Goal: Book appointment/travel/reservation

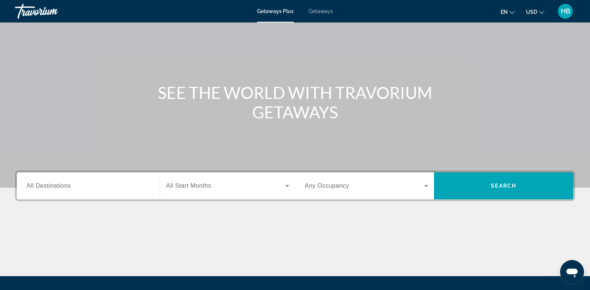
scroll to position [39, 0]
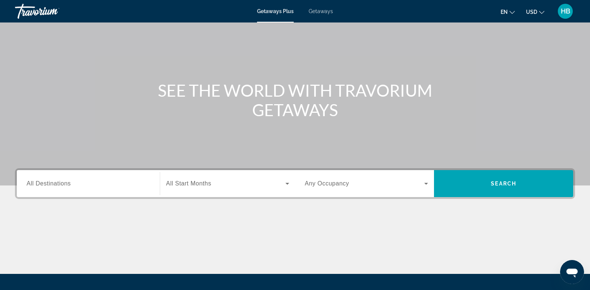
click at [40, 184] on span "All Destinations" at bounding box center [49, 183] width 44 height 6
click at [40, 184] on input "Destination All Destinations" at bounding box center [88, 183] width 123 height 9
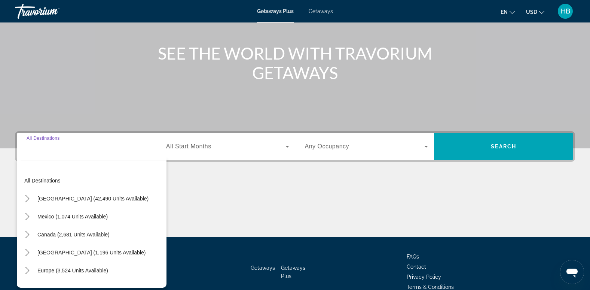
scroll to position [115, 0]
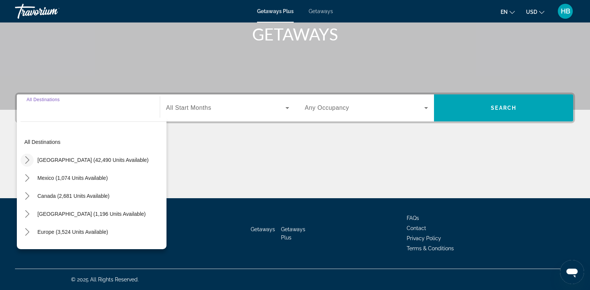
click at [24, 156] on icon "Toggle United States (42,490 units available) submenu" at bounding box center [27, 159] width 7 height 7
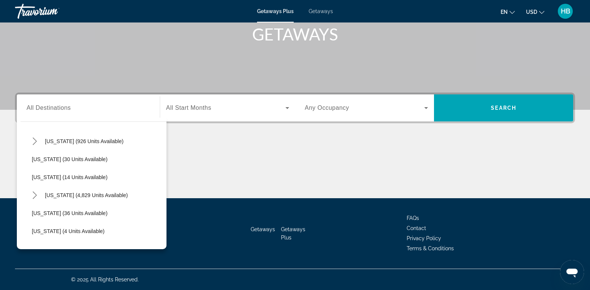
scroll to position [97, 0]
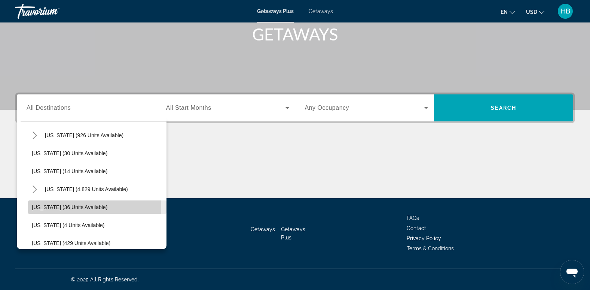
click at [85, 208] on span "[US_STATE] (36 units available)" at bounding box center [70, 207] width 76 height 6
type input "**********"
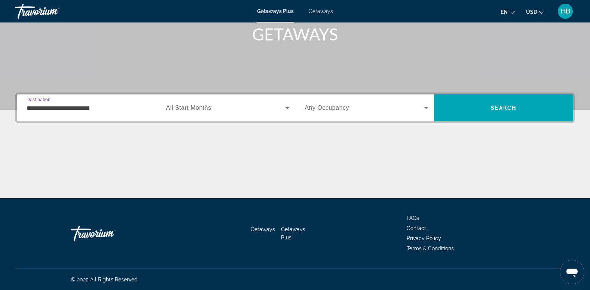
click at [172, 108] on span "All Start Months" at bounding box center [188, 107] width 45 height 6
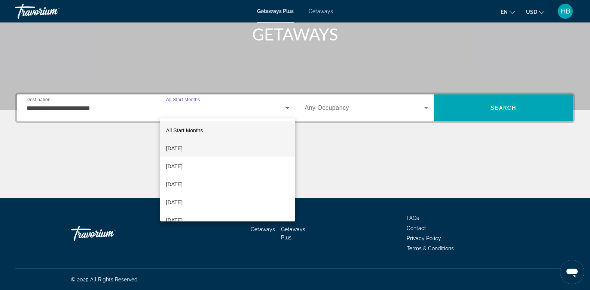
click at [183, 149] on span "[DATE]" at bounding box center [174, 148] width 16 height 9
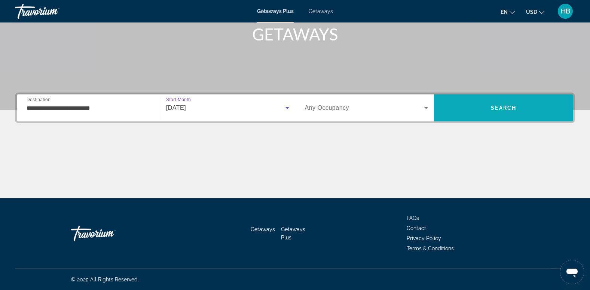
click at [497, 107] on span "Search" at bounding box center [503, 108] width 25 height 6
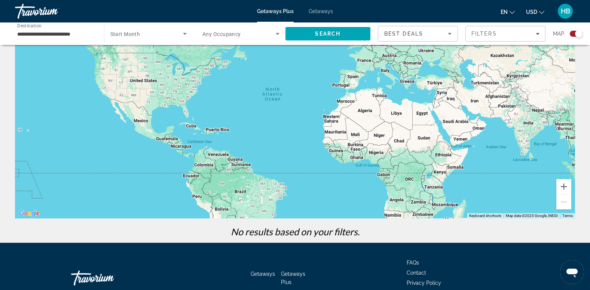
scroll to position [56, 0]
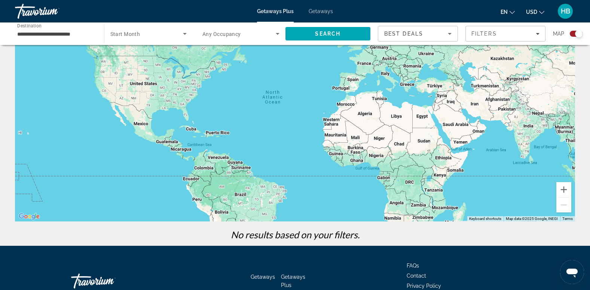
click at [320, 12] on span "Getaways" at bounding box center [321, 11] width 24 height 6
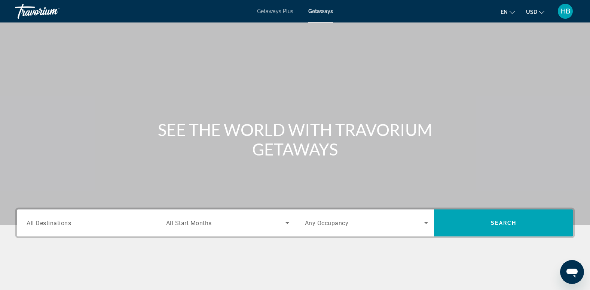
click at [55, 223] on span "All Destinations" at bounding box center [49, 222] width 45 height 7
click at [55, 223] on input "Destination All Destinations" at bounding box center [88, 223] width 123 height 9
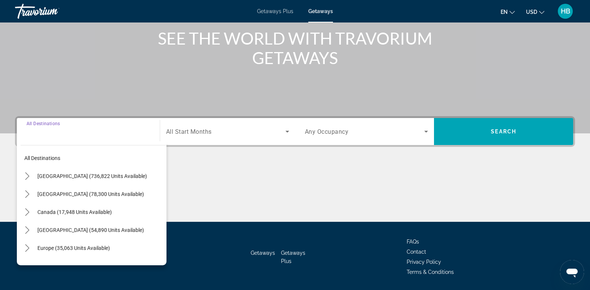
scroll to position [115, 0]
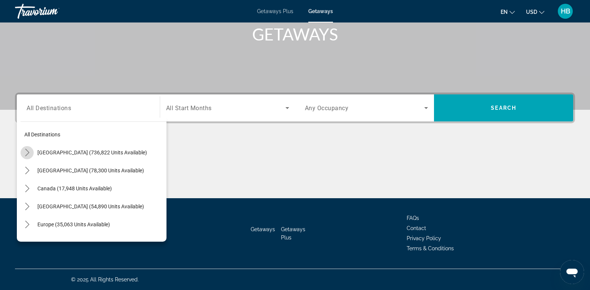
click at [28, 152] on icon "Toggle United States (736,822 units available) submenu" at bounding box center [27, 152] width 7 height 7
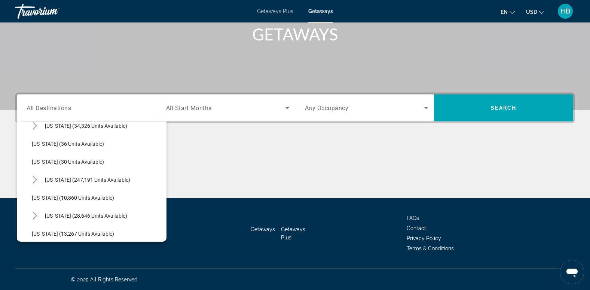
scroll to position [99, 0]
click at [73, 195] on span "[US_STATE] (10,860 units available)" at bounding box center [73, 197] width 82 height 6
type input "**********"
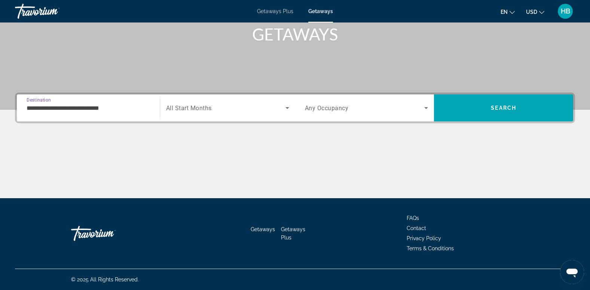
click at [182, 110] on span "All Start Months" at bounding box center [189, 107] width 46 height 7
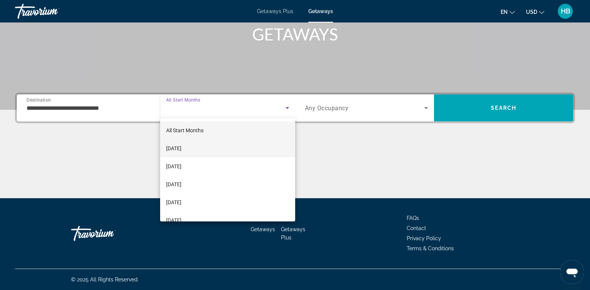
click at [181, 144] on span "[DATE]" at bounding box center [173, 148] width 15 height 9
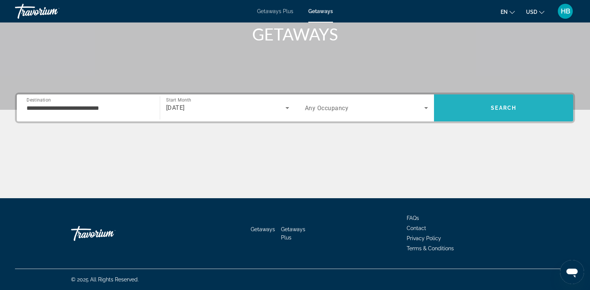
click at [507, 108] on span "Search" at bounding box center [503, 108] width 25 height 6
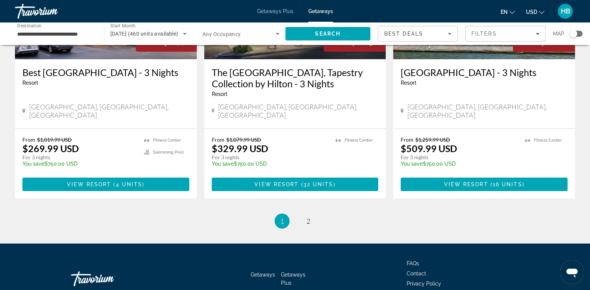
scroll to position [955, 0]
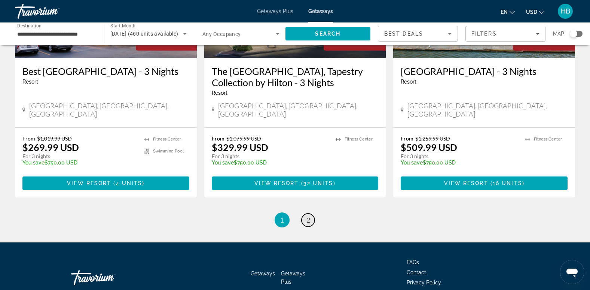
click at [306, 216] on span "2" at bounding box center [308, 220] width 4 height 8
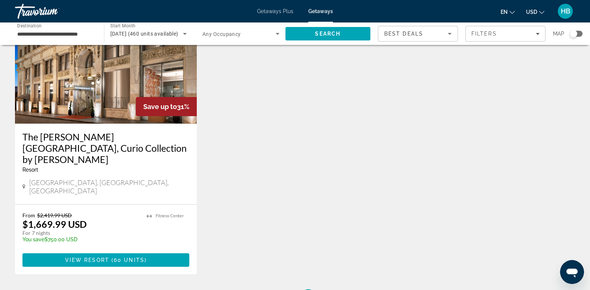
scroll to position [629, 0]
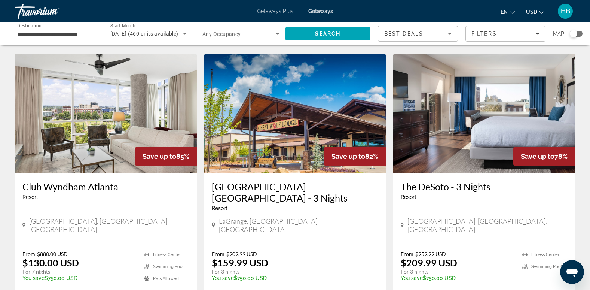
scroll to position [577, 0]
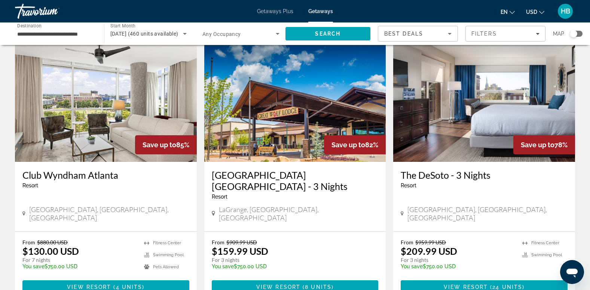
click at [123, 98] on img "Main content" at bounding box center [106, 102] width 182 height 120
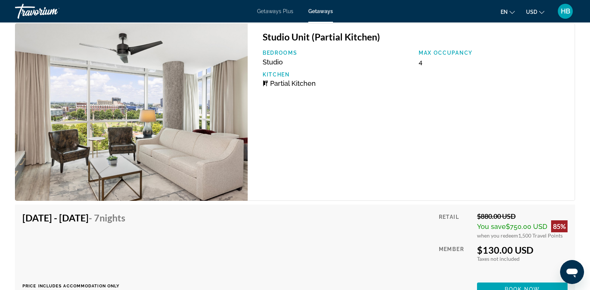
scroll to position [1426, 0]
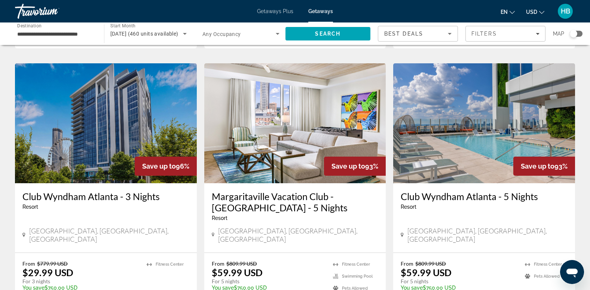
scroll to position [290, 0]
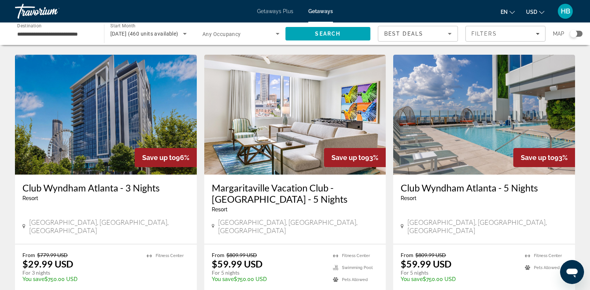
click at [284, 141] on img "Main content" at bounding box center [295, 115] width 182 height 120
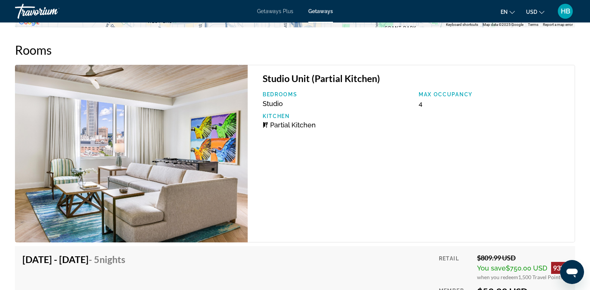
scroll to position [1229, 0]
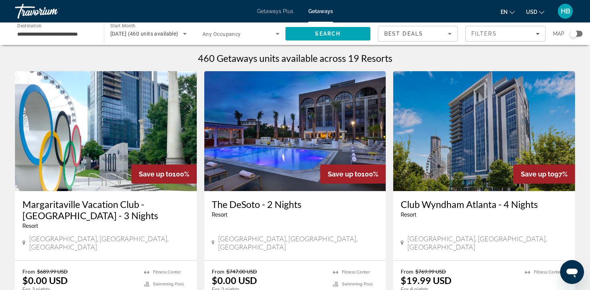
click at [34, 33] on input "**********" at bounding box center [55, 34] width 77 height 9
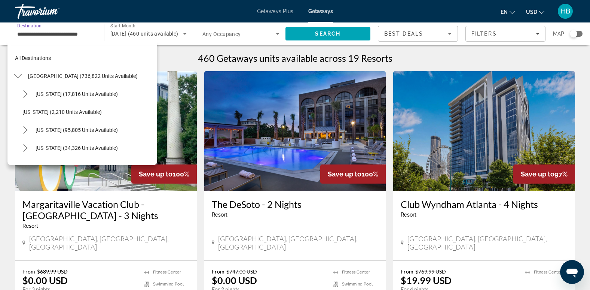
scroll to position [116, 0]
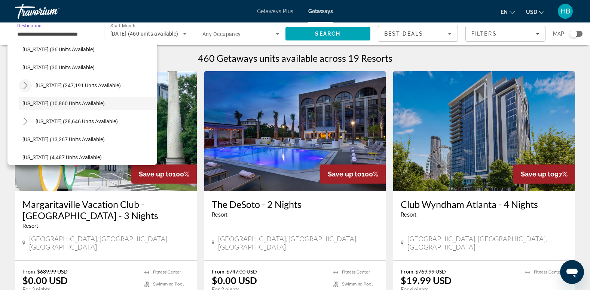
click at [24, 85] on icon "Toggle Florida (247,191 units available) submenu" at bounding box center [25, 85] width 7 height 7
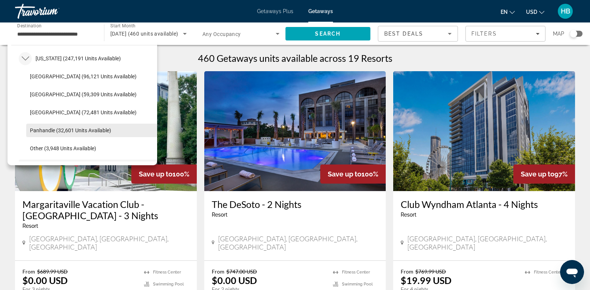
scroll to position [144, 0]
click at [52, 128] on span "Panhandle (32,601 units available)" at bounding box center [70, 130] width 81 height 6
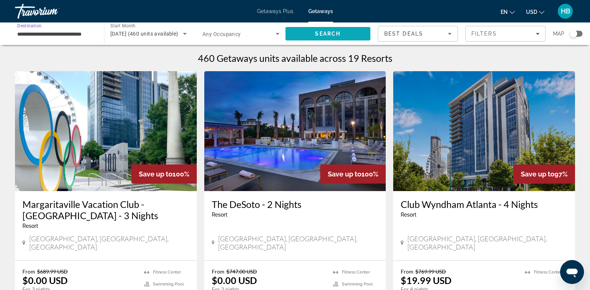
click at [315, 33] on span "Search" at bounding box center [327, 34] width 25 height 6
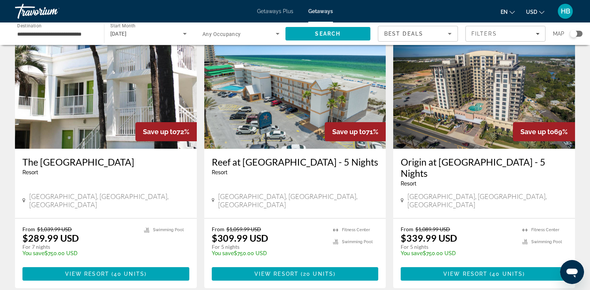
scroll to position [916, 0]
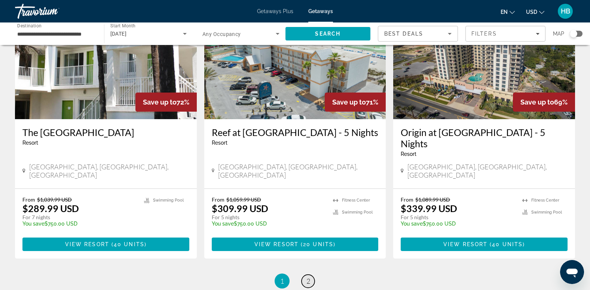
click at [309, 277] on span "2" at bounding box center [308, 281] width 4 height 8
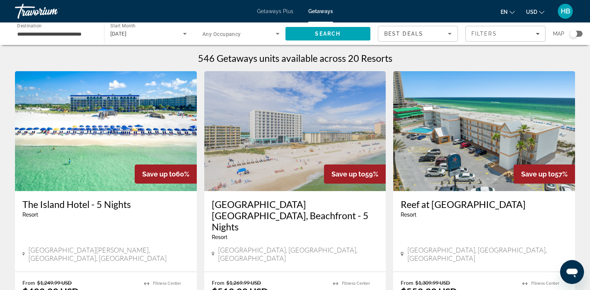
click at [27, 33] on input "**********" at bounding box center [55, 34] width 77 height 9
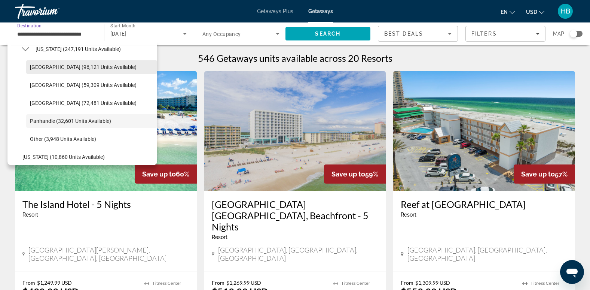
scroll to position [152, 0]
click at [51, 68] on span "[GEOGRAPHIC_DATA] (96,121 units available)" at bounding box center [83, 67] width 107 height 6
type input "**********"
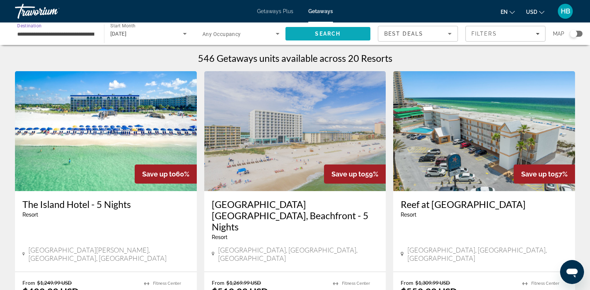
click at [323, 30] on span "Search" at bounding box center [328, 34] width 85 height 18
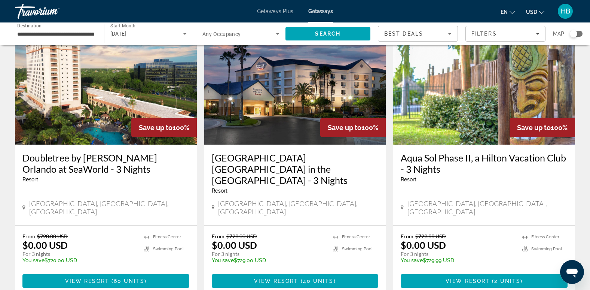
scroll to position [912, 0]
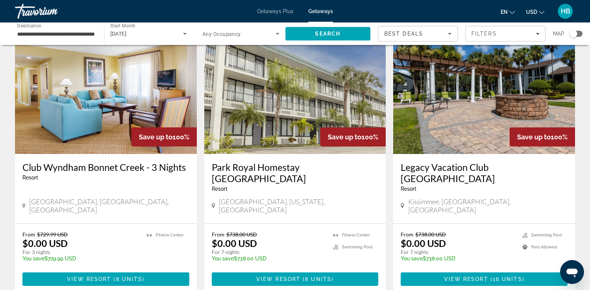
scroll to position [27, 0]
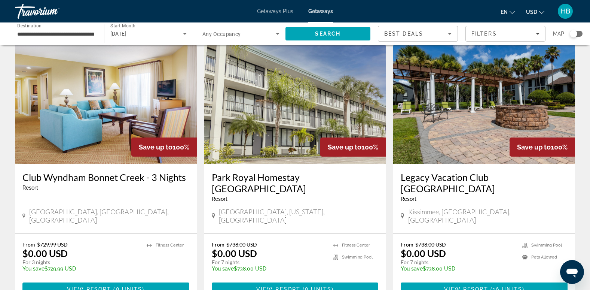
click at [510, 94] on img "Main content" at bounding box center [484, 104] width 182 height 120
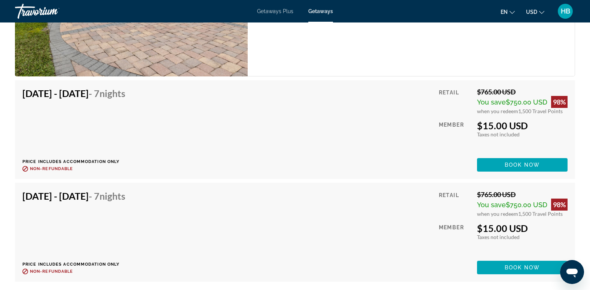
scroll to position [2038, 0]
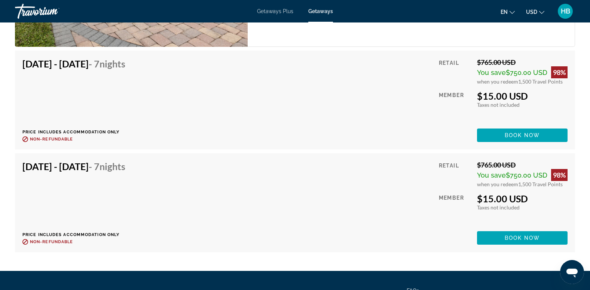
click at [358, 186] on div "[DATE] - [DATE] - 7 Nights Price includes accommodation only Refundable until :…" at bounding box center [294, 203] width 545 height 84
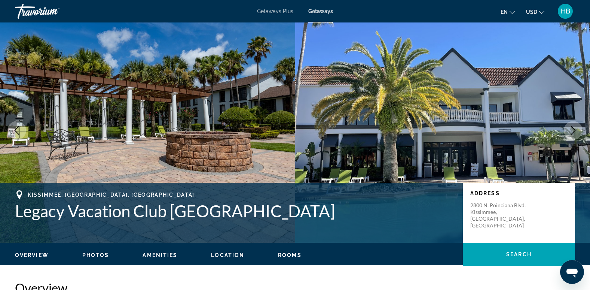
scroll to position [0, 0]
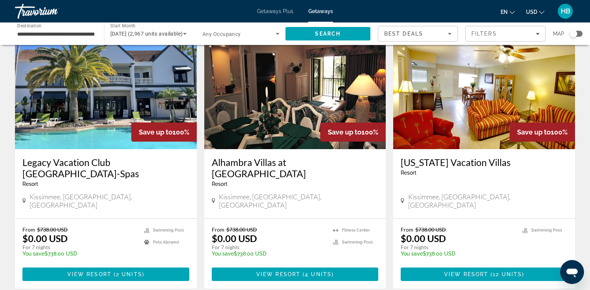
scroll to position [299, 0]
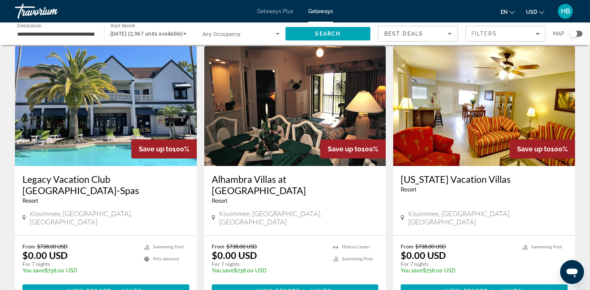
click at [117, 99] on img "Main content" at bounding box center [106, 106] width 182 height 120
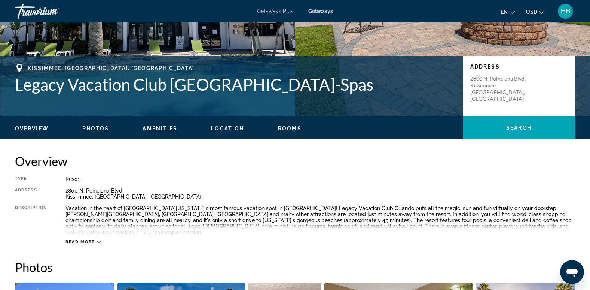
scroll to position [3, 0]
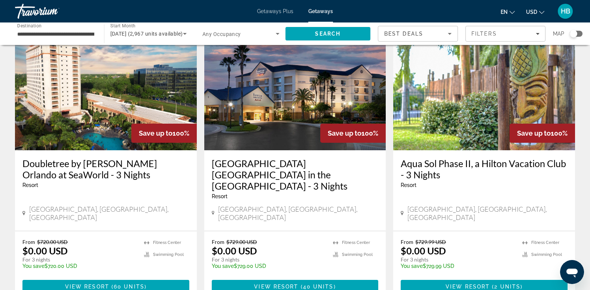
scroll to position [909, 0]
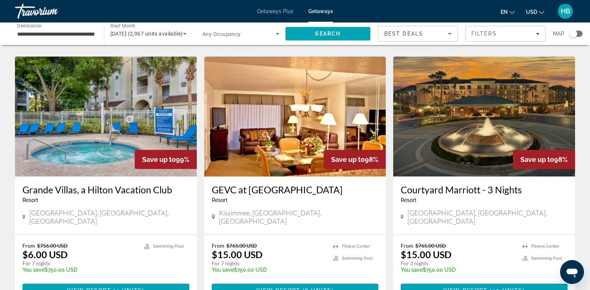
scroll to position [838, 0]
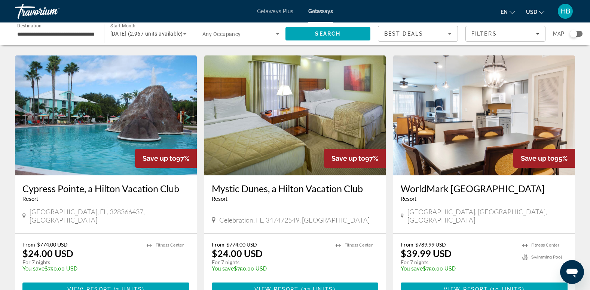
scroll to position [291, 0]
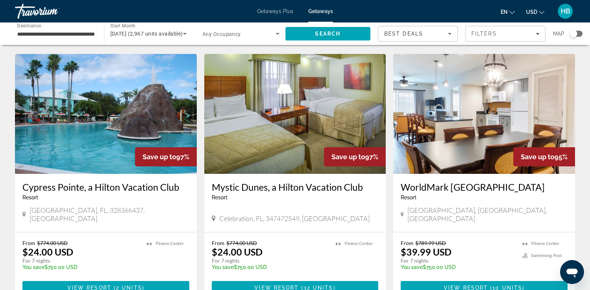
click at [492, 114] on img "Main content" at bounding box center [484, 114] width 182 height 120
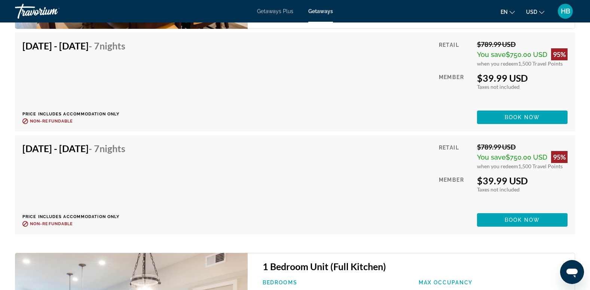
scroll to position [1647, 0]
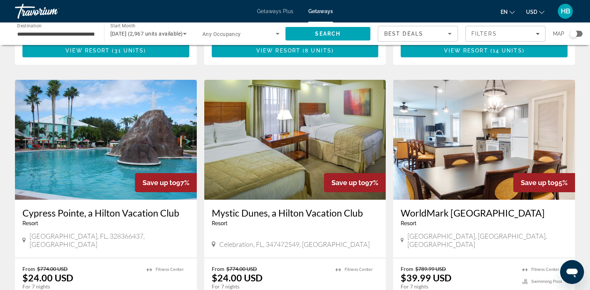
scroll to position [267, 0]
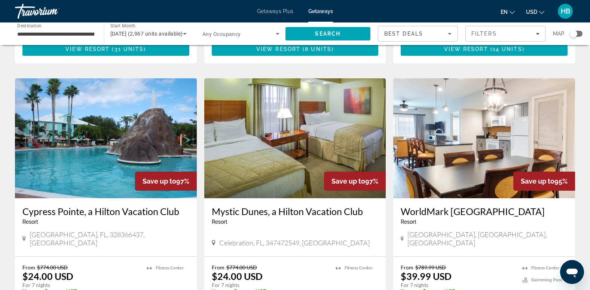
click at [323, 120] on img "Main content" at bounding box center [295, 138] width 182 height 120
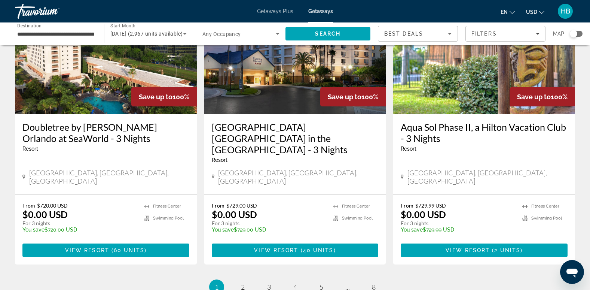
scroll to position [958, 0]
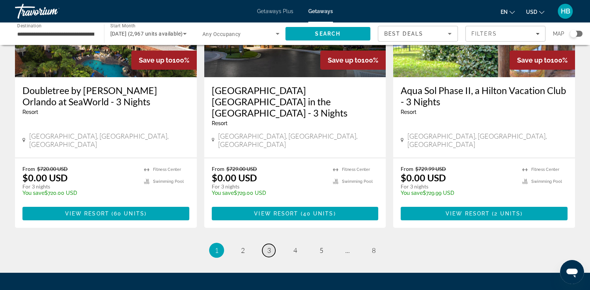
click at [268, 246] on span "3" at bounding box center [269, 250] width 4 height 8
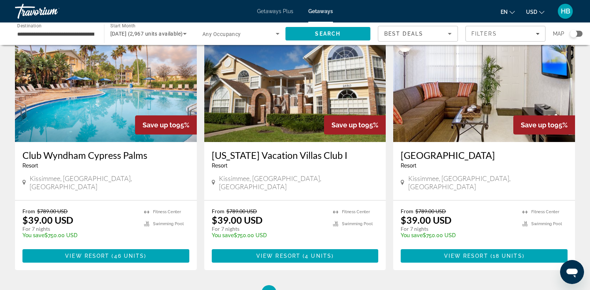
scroll to position [878, 0]
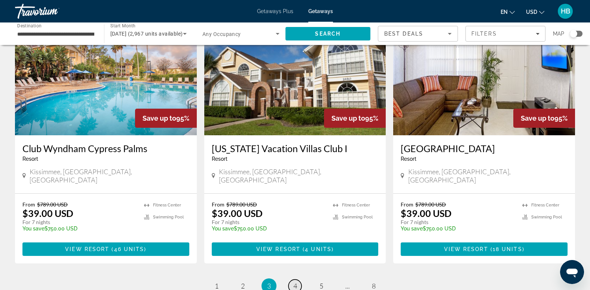
click at [293, 281] on span "4" at bounding box center [295, 285] width 4 height 8
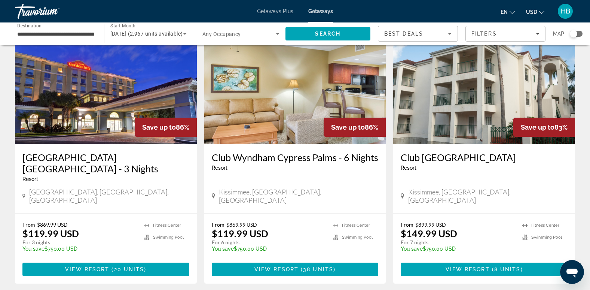
scroll to position [881, 0]
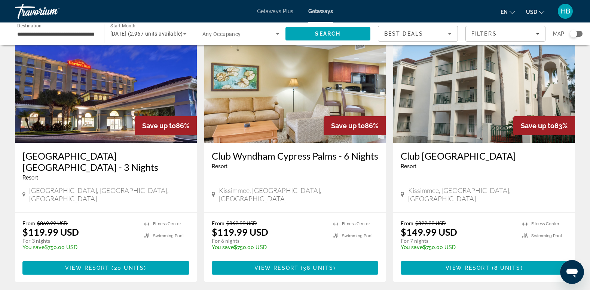
click at [301, 89] on img "Main content" at bounding box center [295, 83] width 182 height 120
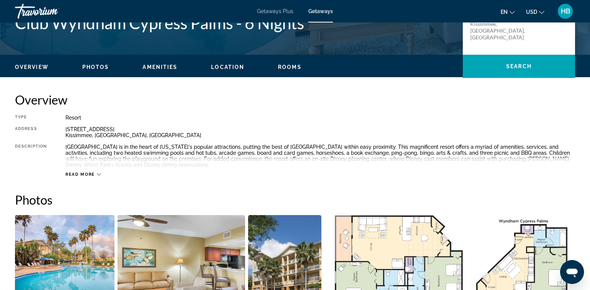
scroll to position [144, 0]
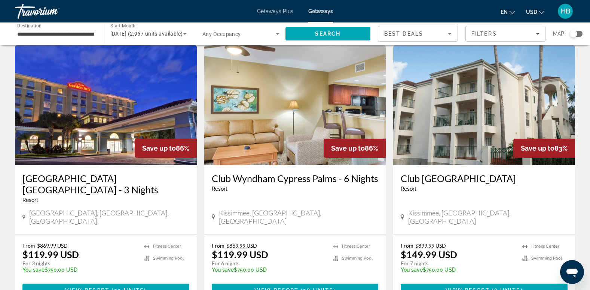
scroll to position [871, 0]
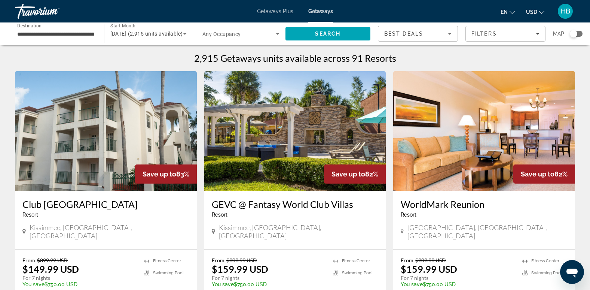
click at [489, 126] on img "Main content" at bounding box center [484, 131] width 182 height 120
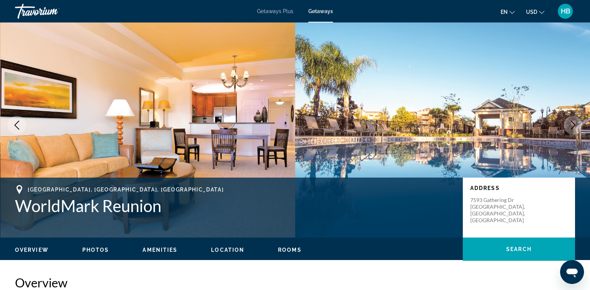
scroll to position [9, 0]
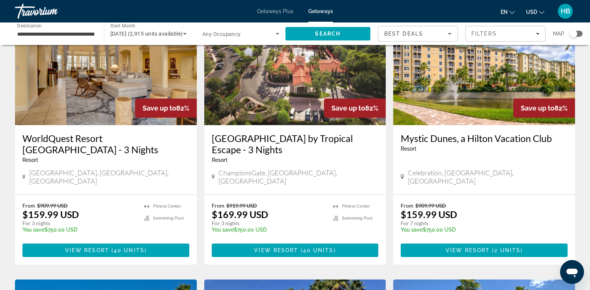
scroll to position [273, 0]
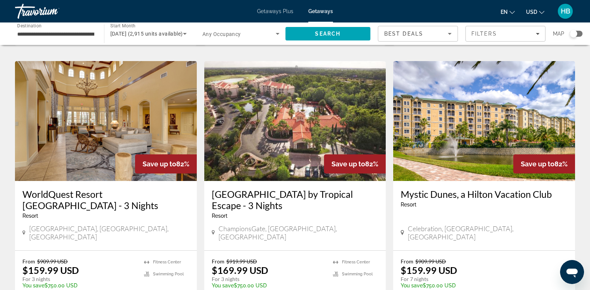
click at [129, 118] on img "Main content" at bounding box center [106, 121] width 182 height 120
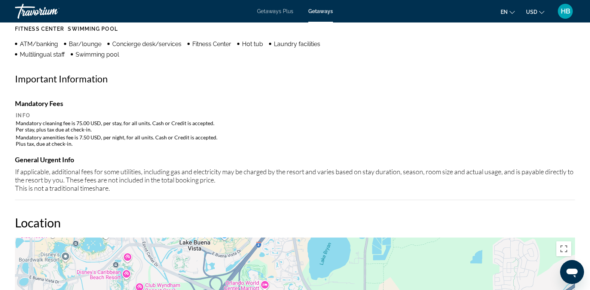
scroll to position [507, 0]
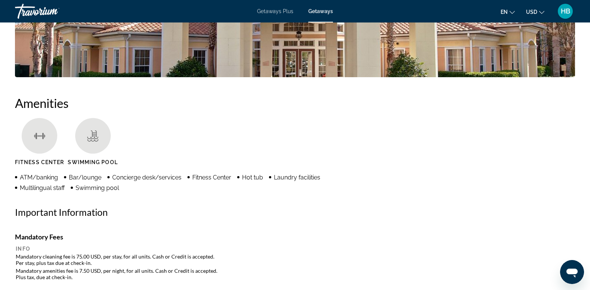
click at [269, 13] on span "Getaways Plus" at bounding box center [275, 11] width 36 height 6
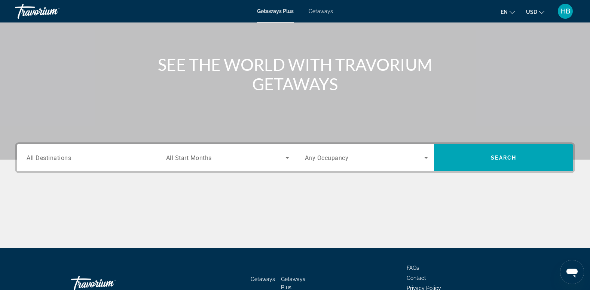
scroll to position [75, 0]
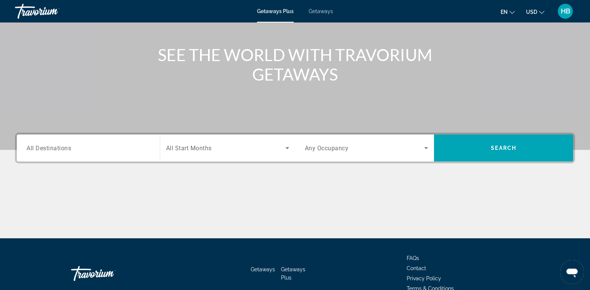
click at [28, 149] on span "All Destinations" at bounding box center [49, 147] width 45 height 7
click at [28, 149] on input "Destination All Destinations" at bounding box center [88, 148] width 123 height 9
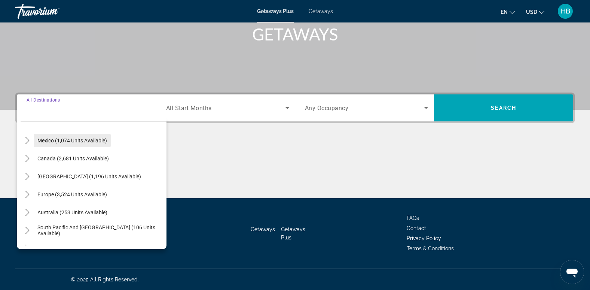
scroll to position [0, 0]
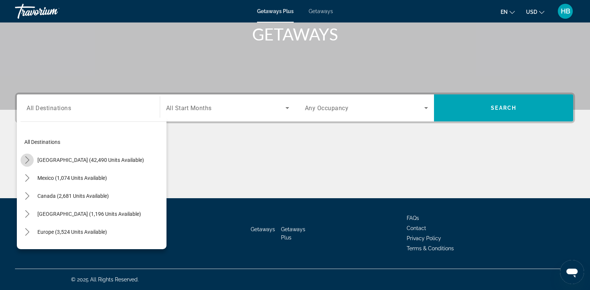
click at [24, 159] on icon "Toggle United States (42,490 units available) submenu" at bounding box center [27, 159] width 7 height 7
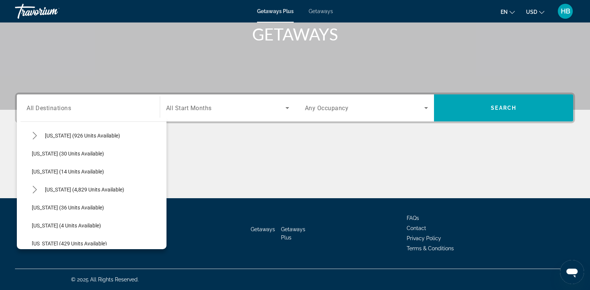
scroll to position [97, 0]
click at [33, 189] on icon "Toggle Florida (4,829 units available) submenu" at bounding box center [34, 188] width 7 height 7
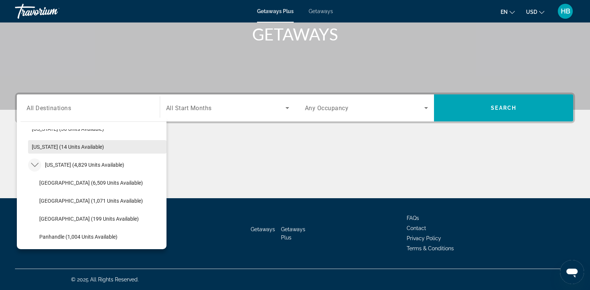
scroll to position [134, 0]
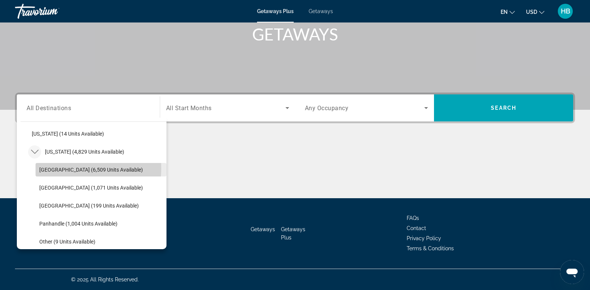
click at [70, 168] on span "[GEOGRAPHIC_DATA] (6,509 units available)" at bounding box center [91, 170] width 104 height 6
type input "**********"
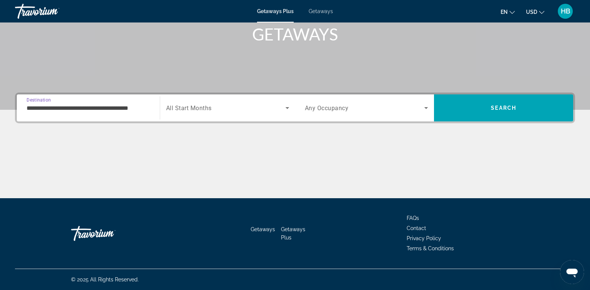
click at [195, 100] on div "Search widget" at bounding box center [227, 107] width 123 height 21
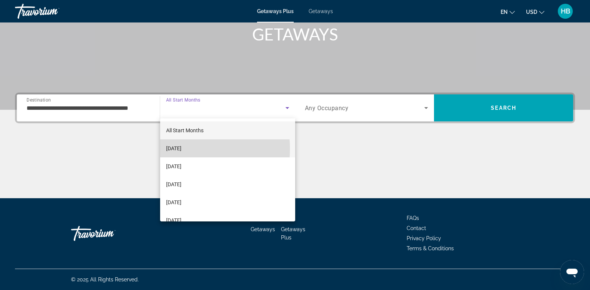
click at [180, 149] on span "[DATE]" at bounding box center [173, 148] width 15 height 9
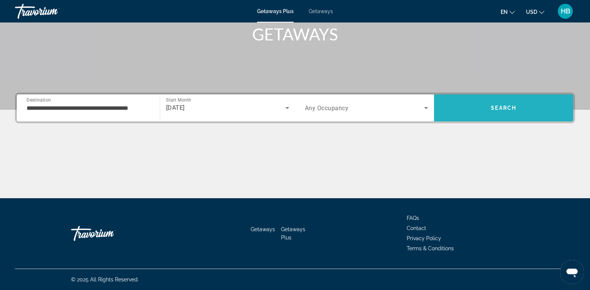
click at [504, 106] on span "Search" at bounding box center [503, 108] width 25 height 6
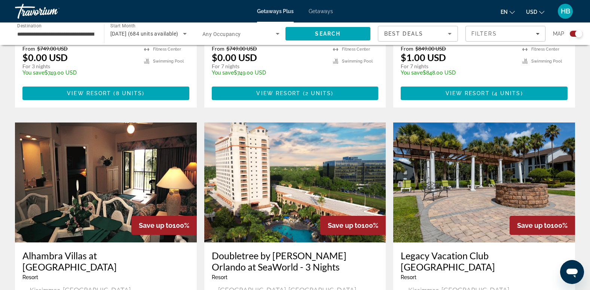
scroll to position [1071, 0]
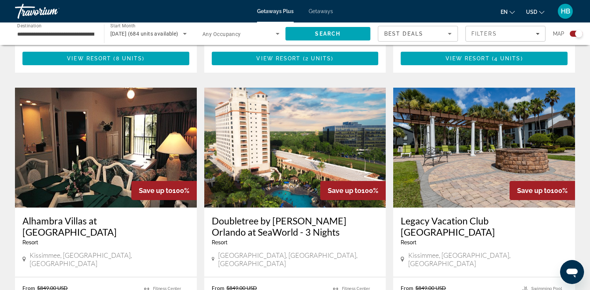
click at [486, 116] on img "Main content" at bounding box center [484, 148] width 182 height 120
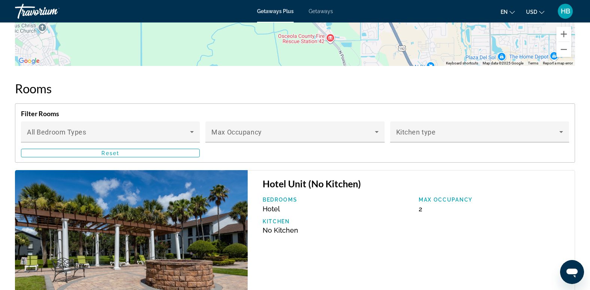
scroll to position [1329, 0]
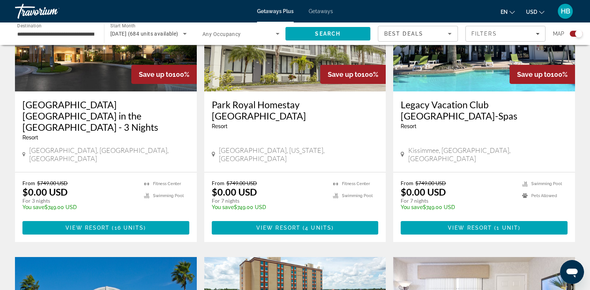
scroll to position [338, 0]
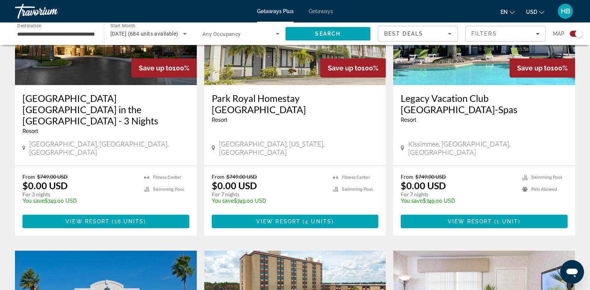
click at [480, 80] on img "Main content" at bounding box center [484, 25] width 182 height 120
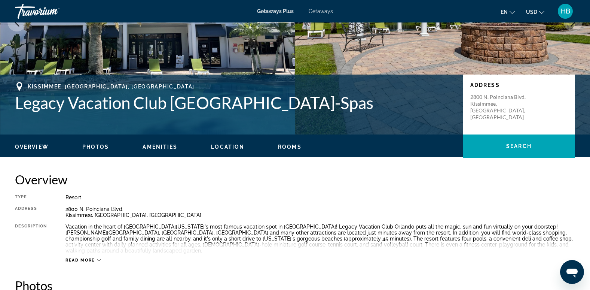
scroll to position [107, 0]
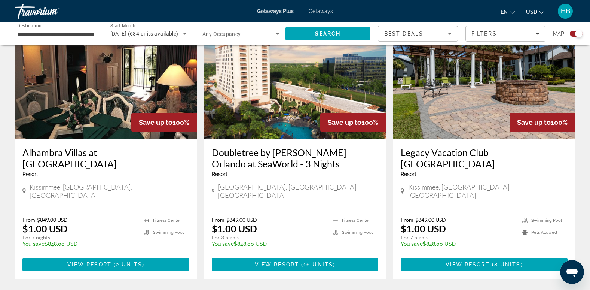
scroll to position [1151, 0]
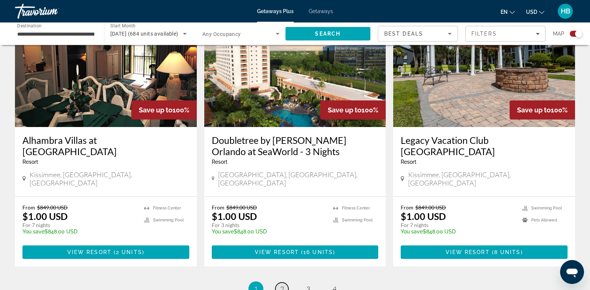
click at [285, 282] on link "page 2" at bounding box center [281, 288] width 13 height 13
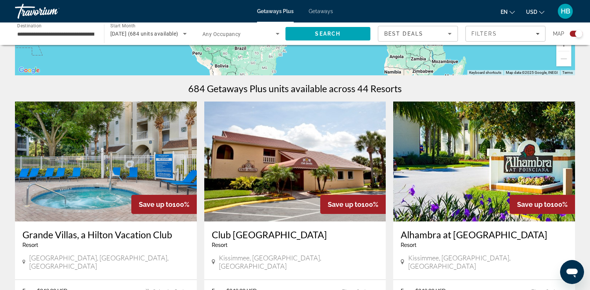
scroll to position [222, 0]
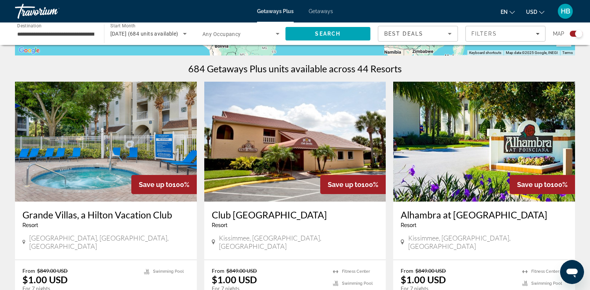
click at [161, 131] on img "Main content" at bounding box center [106, 142] width 182 height 120
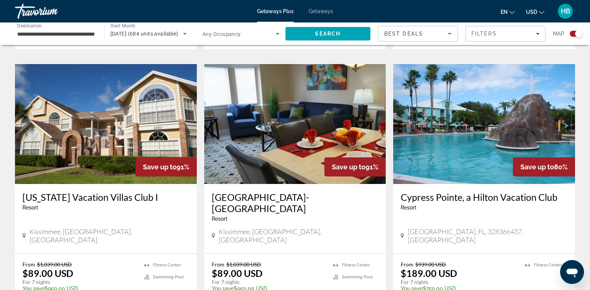
scroll to position [1090, 0]
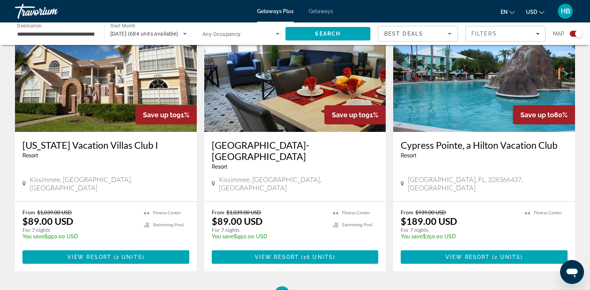
click at [290, 80] on img "Main content" at bounding box center [295, 72] width 182 height 120
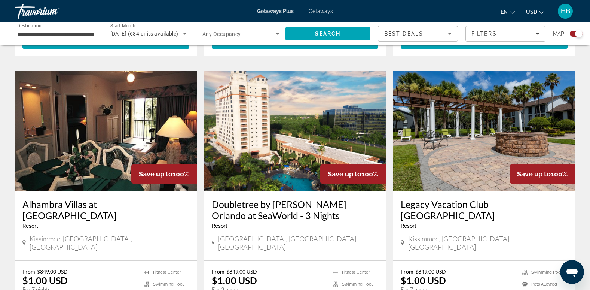
scroll to position [1119, 0]
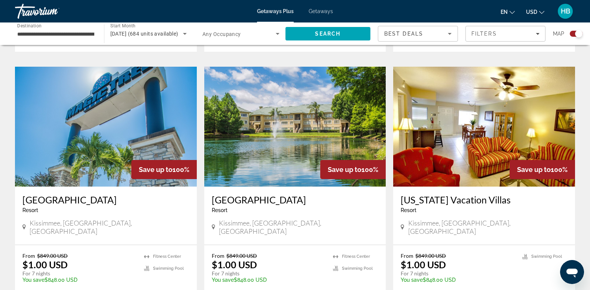
scroll to position [471, 0]
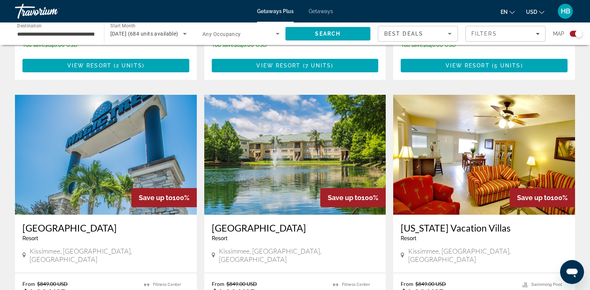
click at [333, 134] on img "Main content" at bounding box center [295, 155] width 182 height 120
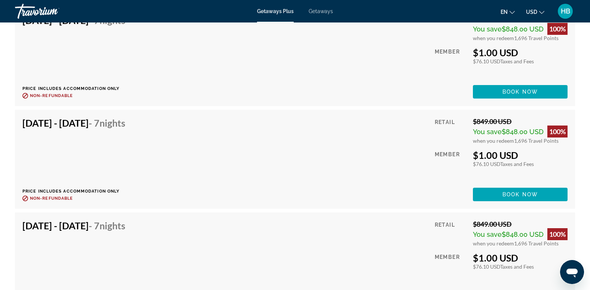
scroll to position [2355, 0]
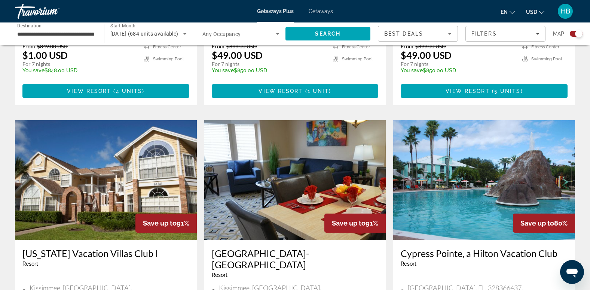
scroll to position [997, 0]
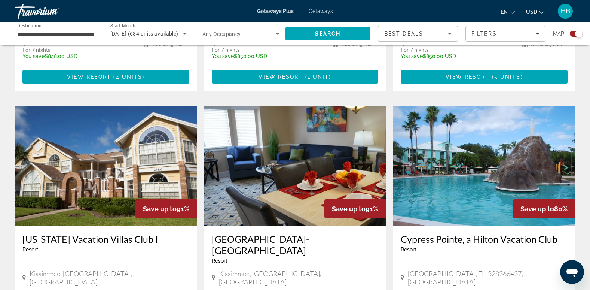
click at [328, 146] on img "Main content" at bounding box center [295, 166] width 182 height 120
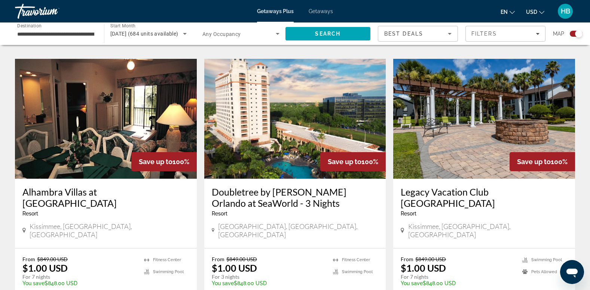
scroll to position [1116, 0]
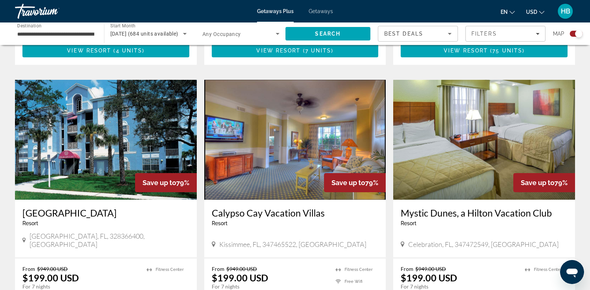
scroll to position [757, 0]
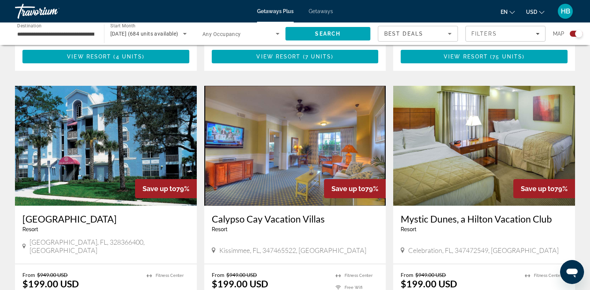
click at [503, 113] on img "Main content" at bounding box center [484, 146] width 182 height 120
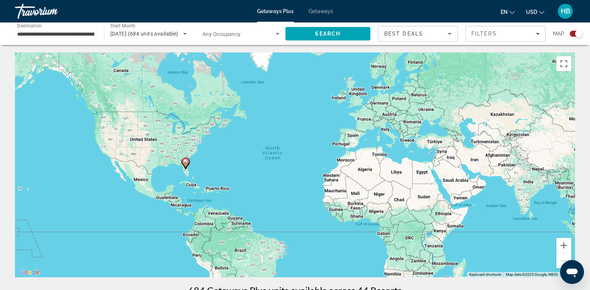
click at [30, 33] on input "**********" at bounding box center [55, 34] width 77 height 9
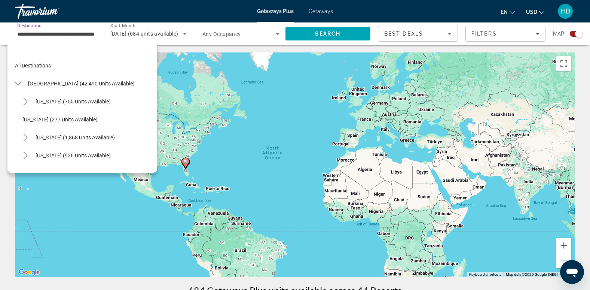
scroll to position [116, 0]
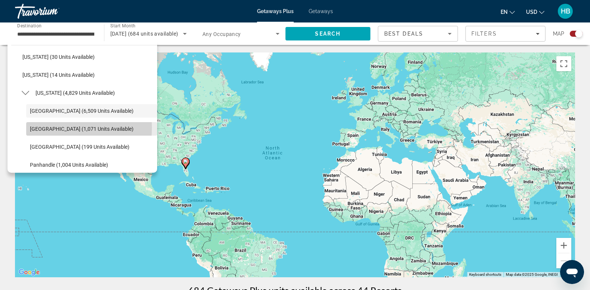
click at [42, 127] on span "[GEOGRAPHIC_DATA] (1,071 units available)" at bounding box center [82, 129] width 104 height 6
type input "**********"
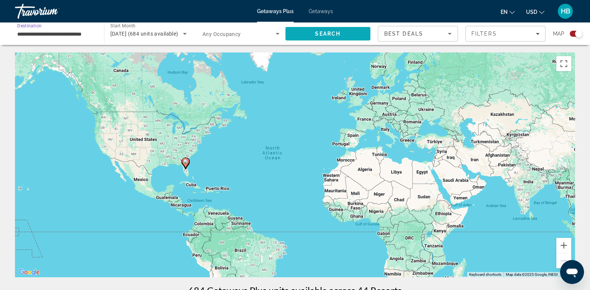
click at [330, 32] on span "Search" at bounding box center [327, 34] width 25 height 6
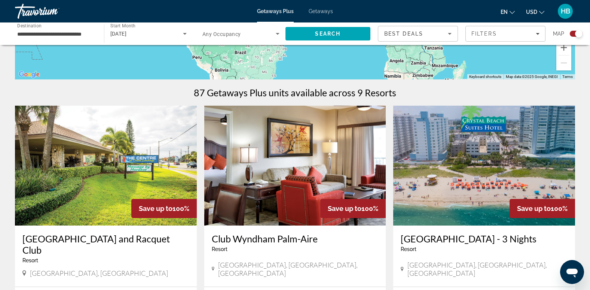
scroll to position [257, 0]
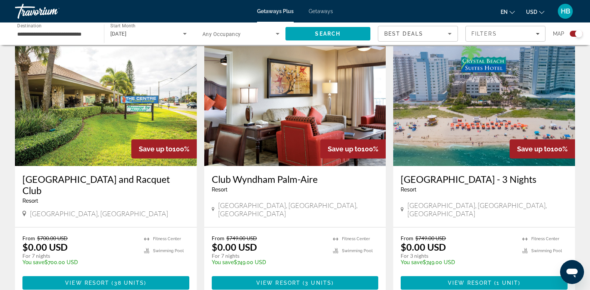
click at [134, 85] on img "Main content" at bounding box center [106, 106] width 182 height 120
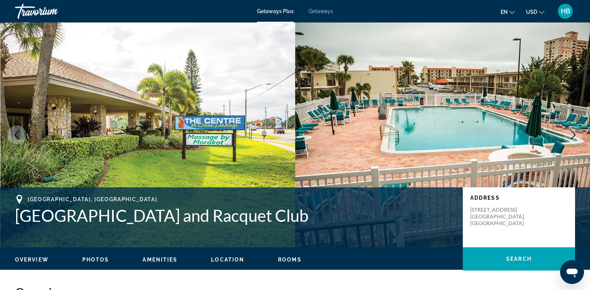
click at [572, 134] on icon "Next image" at bounding box center [573, 134] width 9 height 9
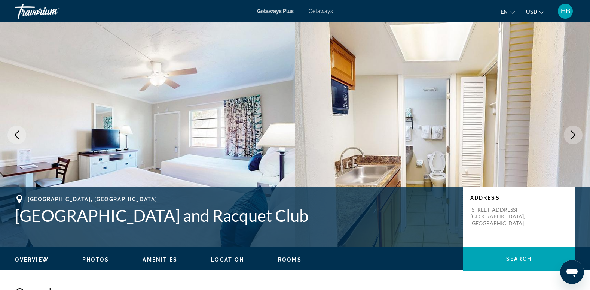
click at [572, 134] on icon "Next image" at bounding box center [573, 134] width 9 height 9
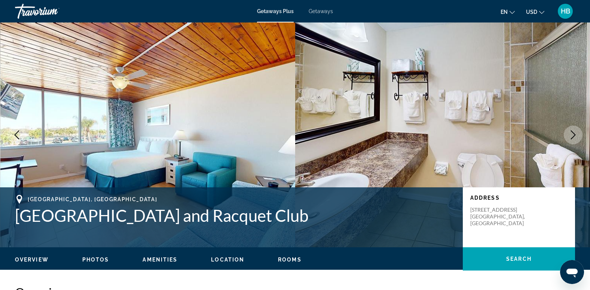
click at [572, 134] on icon "Next image" at bounding box center [573, 134] width 9 height 9
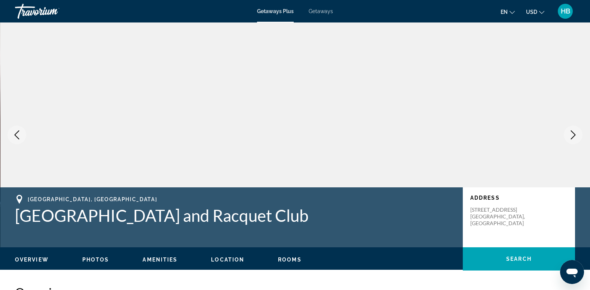
click at [572, 134] on icon "Next image" at bounding box center [573, 134] width 9 height 9
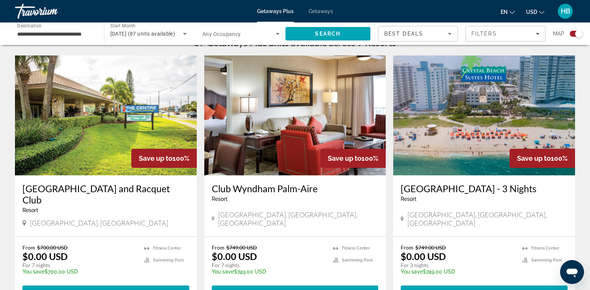
scroll to position [238, 0]
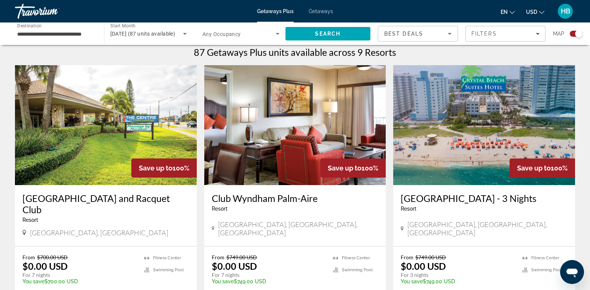
click at [337, 119] on img "Main content" at bounding box center [295, 125] width 182 height 120
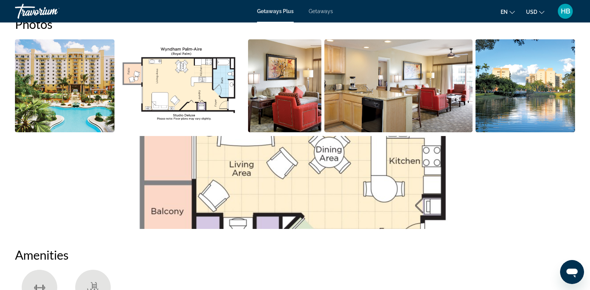
scroll to position [262, 0]
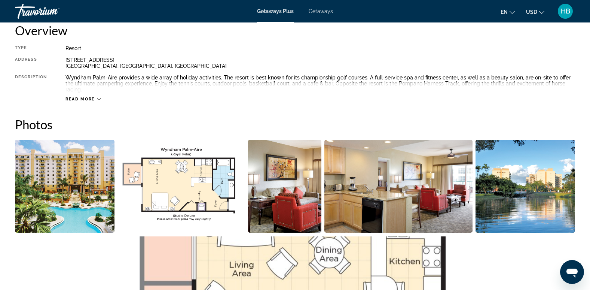
click at [292, 193] on img "Open full-screen image slider" at bounding box center [284, 186] width 73 height 93
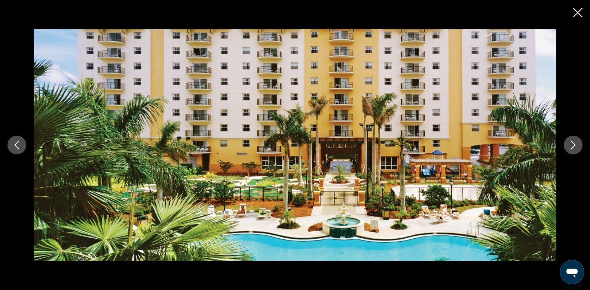
click at [574, 146] on icon "Next image" at bounding box center [573, 144] width 5 height 9
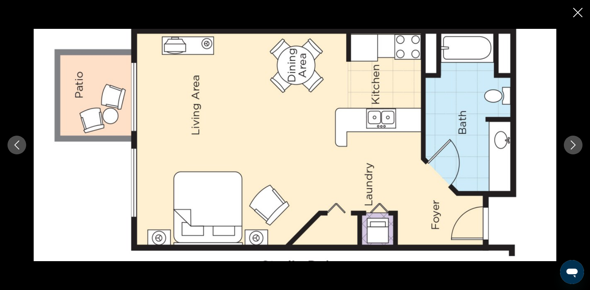
click at [571, 143] on icon "Next image" at bounding box center [573, 144] width 9 height 9
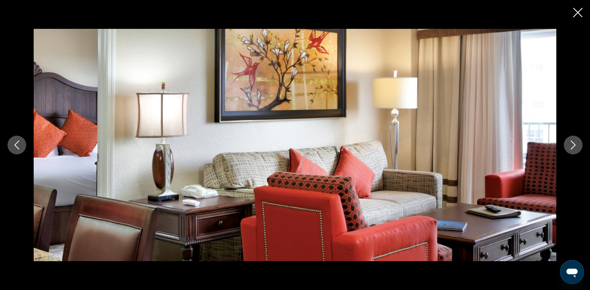
click at [14, 142] on icon "Previous image" at bounding box center [16, 144] width 9 height 9
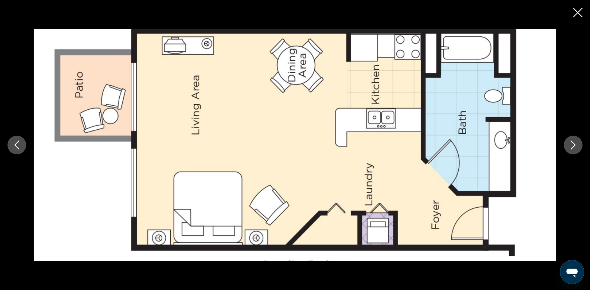
click at [572, 143] on icon "Next image" at bounding box center [573, 144] width 9 height 9
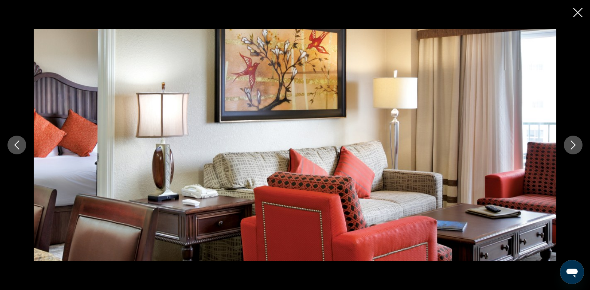
click at [572, 143] on icon "Next image" at bounding box center [573, 144] width 9 height 9
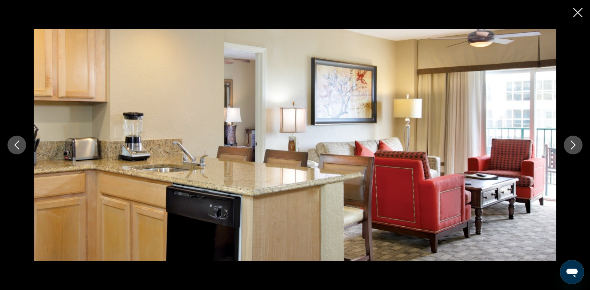
click at [572, 143] on icon "Next image" at bounding box center [573, 144] width 9 height 9
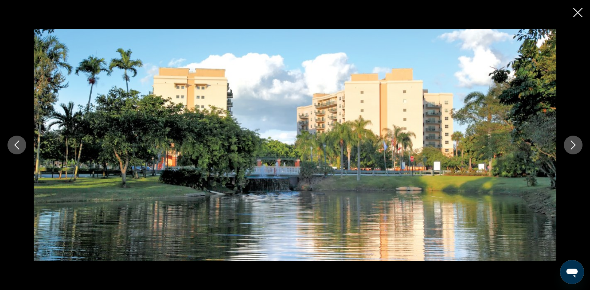
click at [572, 143] on icon "Next image" at bounding box center [573, 144] width 9 height 9
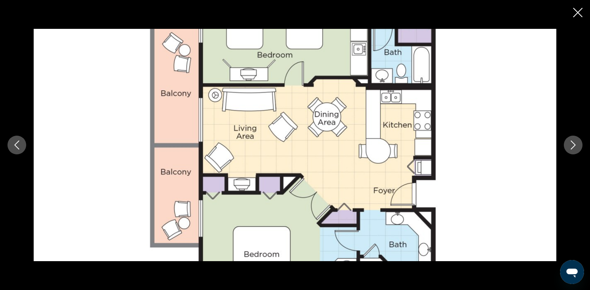
click at [572, 143] on icon "Next image" at bounding box center [573, 144] width 9 height 9
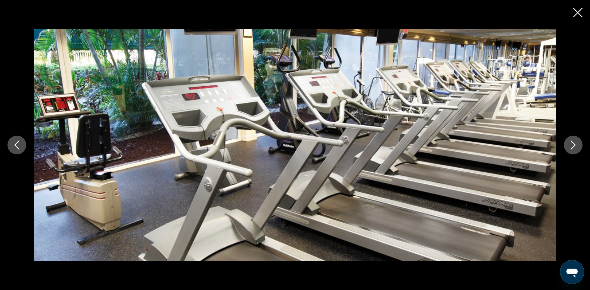
click at [572, 143] on icon "Next image" at bounding box center [573, 144] width 9 height 9
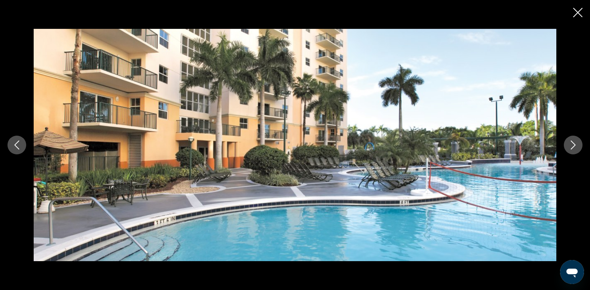
click at [572, 143] on icon "Next image" at bounding box center [573, 144] width 9 height 9
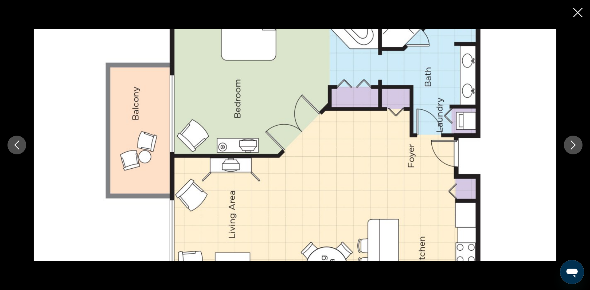
click at [579, 12] on icon "Close slideshow" at bounding box center [577, 12] width 9 height 9
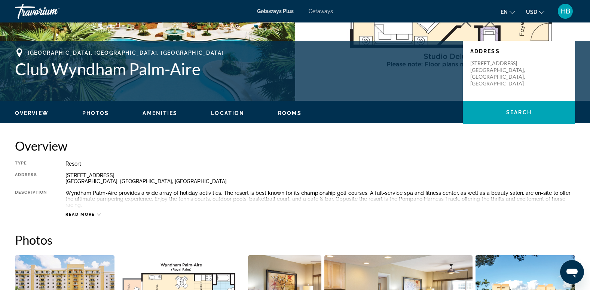
scroll to position [207, 0]
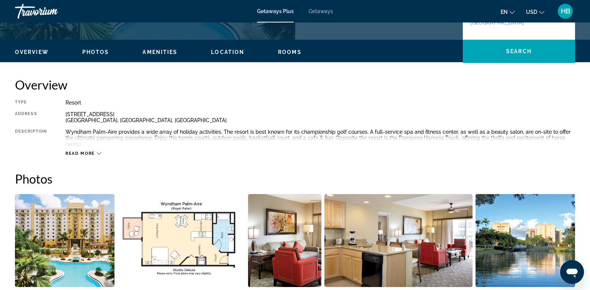
click at [99, 151] on icon "Main content" at bounding box center [99, 153] width 4 height 4
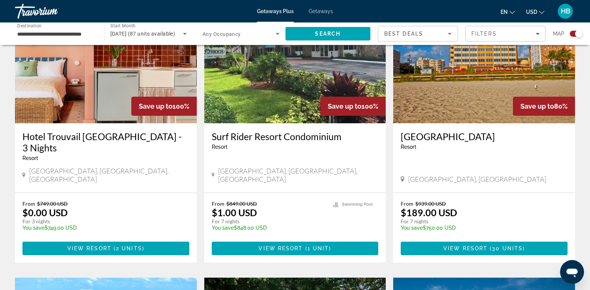
scroll to position [534, 0]
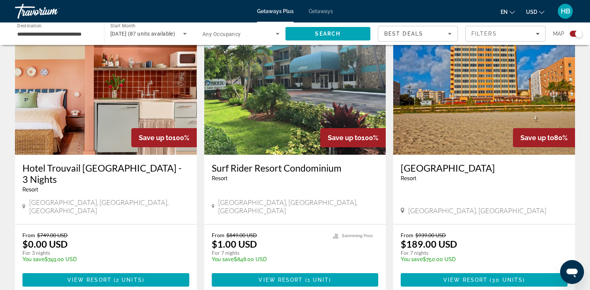
click at [506, 106] on img "Main content" at bounding box center [484, 95] width 182 height 120
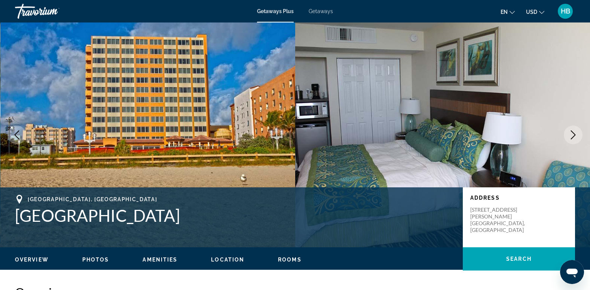
click at [573, 134] on icon "Next image" at bounding box center [573, 134] width 9 height 9
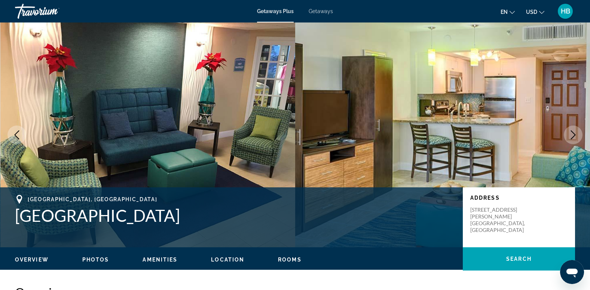
click at [573, 134] on icon "Next image" at bounding box center [573, 134] width 9 height 9
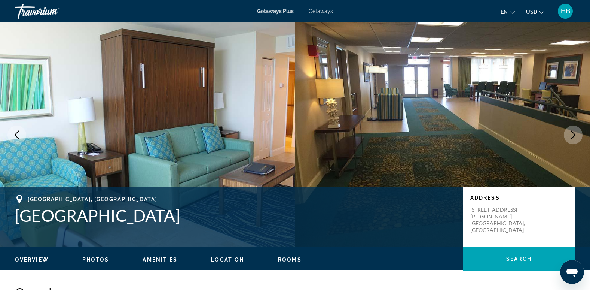
click at [573, 134] on icon "Next image" at bounding box center [573, 134] width 9 height 9
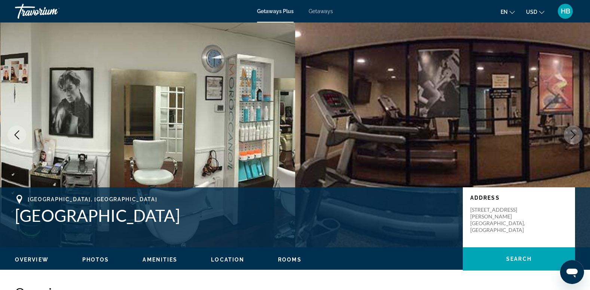
click at [573, 134] on icon "Next image" at bounding box center [573, 134] width 9 height 9
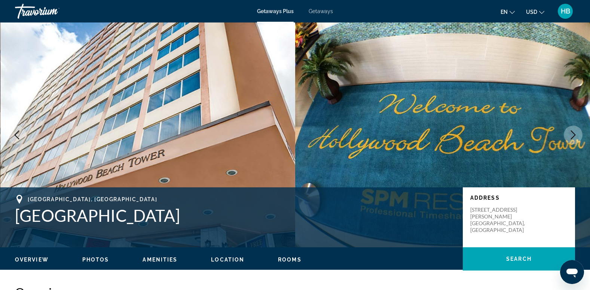
click at [573, 134] on icon "Next image" at bounding box center [573, 134] width 9 height 9
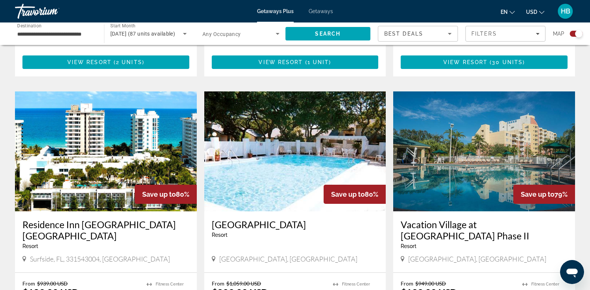
scroll to position [762, 0]
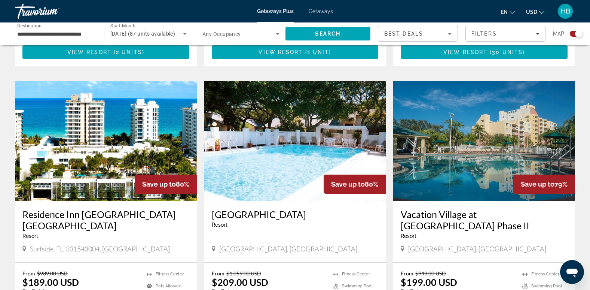
click at [131, 121] on img "Main content" at bounding box center [106, 141] width 182 height 120
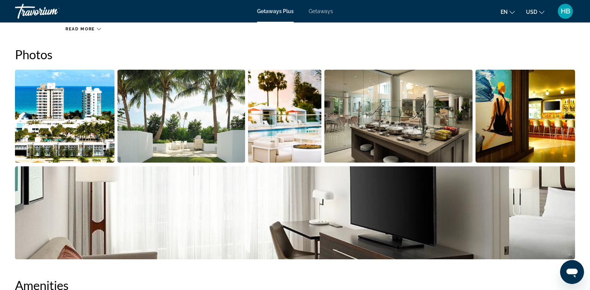
scroll to position [354, 0]
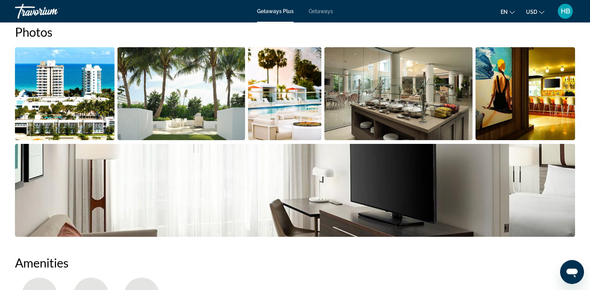
click at [200, 107] on img "Open full-screen image slider" at bounding box center [182, 93] width 128 height 93
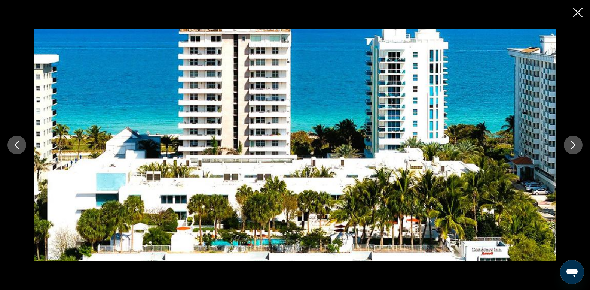
click at [571, 144] on icon "Next image" at bounding box center [573, 144] width 9 height 9
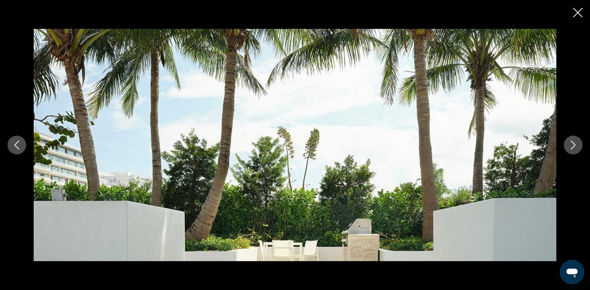
click at [571, 144] on icon "Next image" at bounding box center [573, 144] width 9 height 9
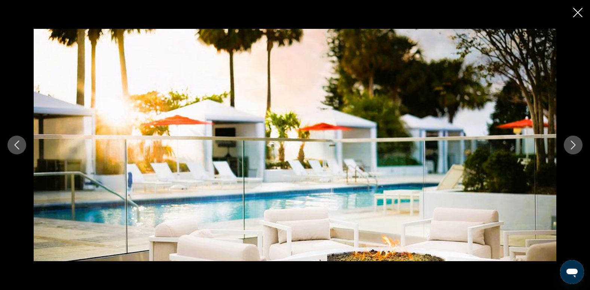
click at [571, 144] on icon "Next image" at bounding box center [573, 144] width 9 height 9
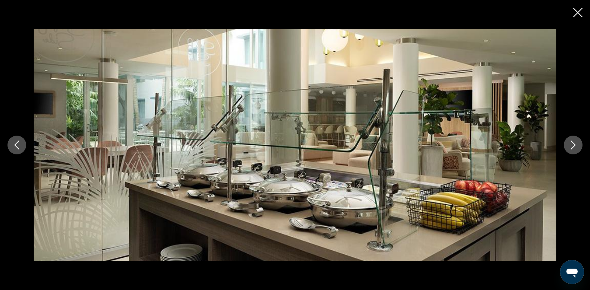
click at [574, 141] on icon "Next image" at bounding box center [573, 144] width 9 height 9
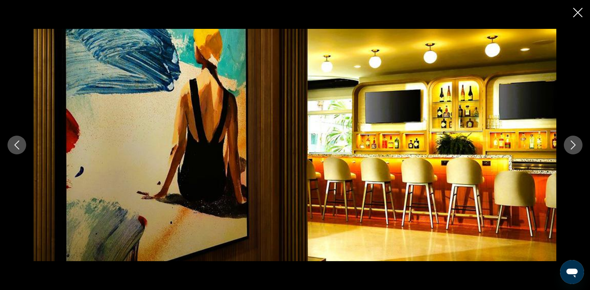
click at [574, 141] on icon "Next image" at bounding box center [573, 144] width 9 height 9
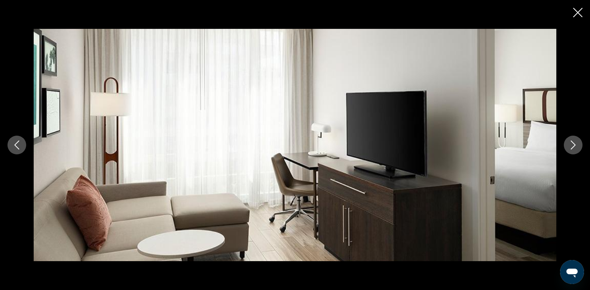
click at [573, 141] on icon "Next image" at bounding box center [573, 144] width 9 height 9
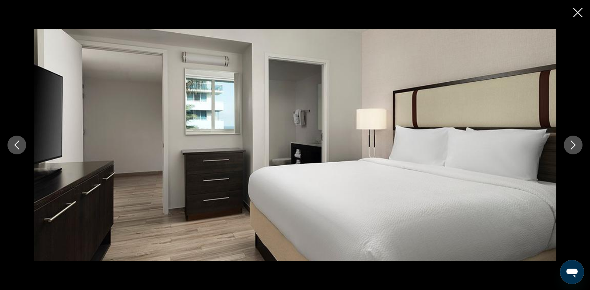
click at [573, 141] on icon "Next image" at bounding box center [573, 144] width 9 height 9
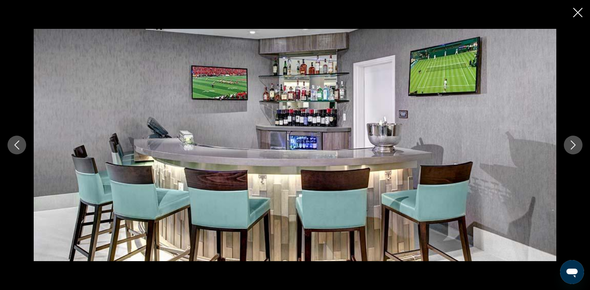
click at [573, 141] on icon "Next image" at bounding box center [573, 144] width 9 height 9
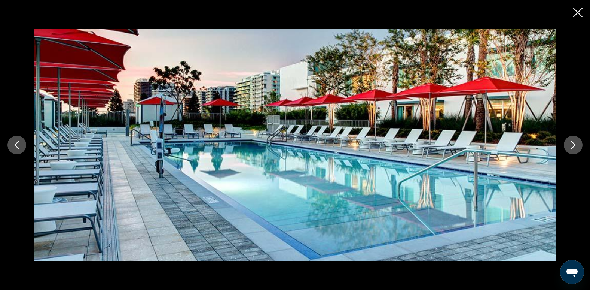
click at [573, 141] on icon "Next image" at bounding box center [573, 144] width 9 height 9
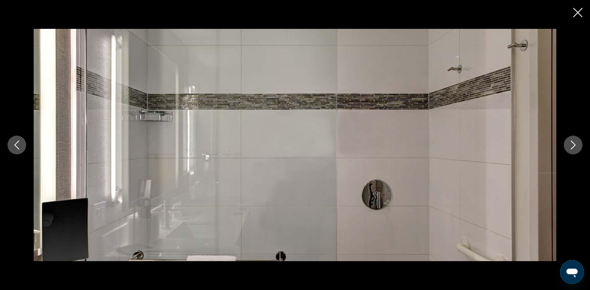
click at [573, 141] on icon "Next image" at bounding box center [573, 144] width 9 height 9
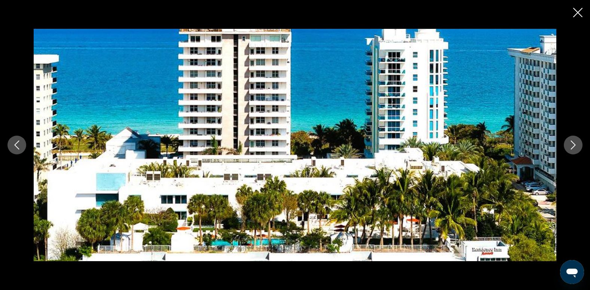
click at [573, 141] on icon "Next image" at bounding box center [573, 144] width 9 height 9
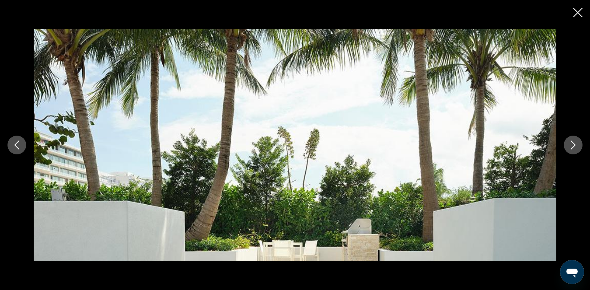
click at [573, 141] on icon "Next image" at bounding box center [573, 144] width 9 height 9
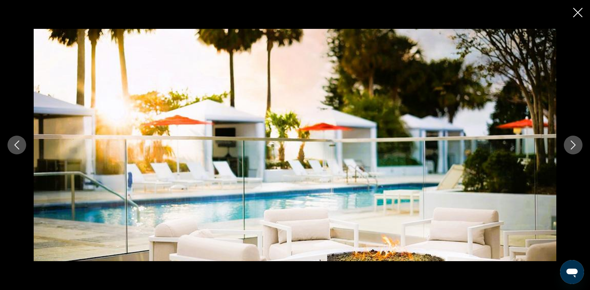
click at [573, 141] on icon "Next image" at bounding box center [573, 144] width 9 height 9
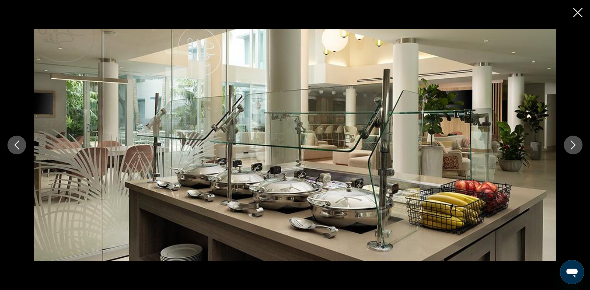
click at [577, 10] on icon "Close slideshow" at bounding box center [577, 12] width 9 height 9
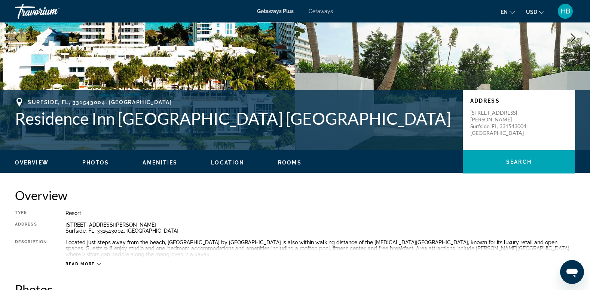
scroll to position [0, 0]
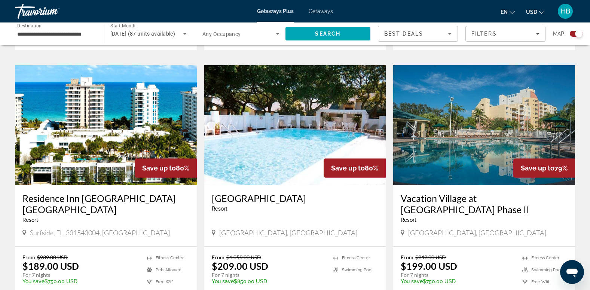
scroll to position [778, 0]
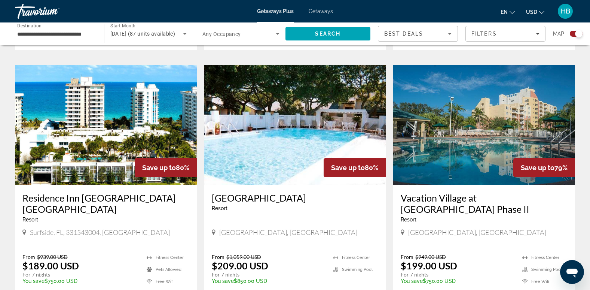
click at [311, 119] on img "Main content" at bounding box center [295, 125] width 182 height 120
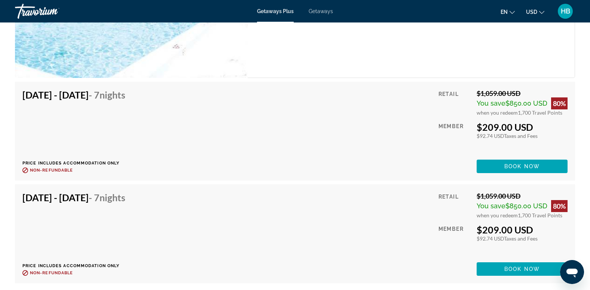
scroll to position [1284, 0]
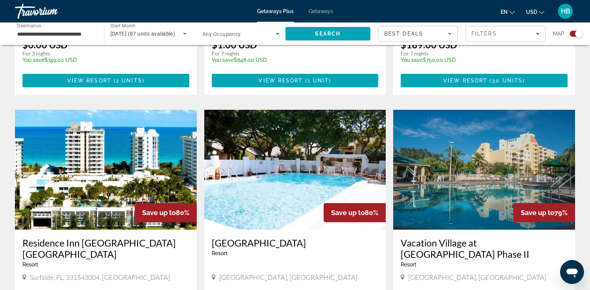
scroll to position [733, 0]
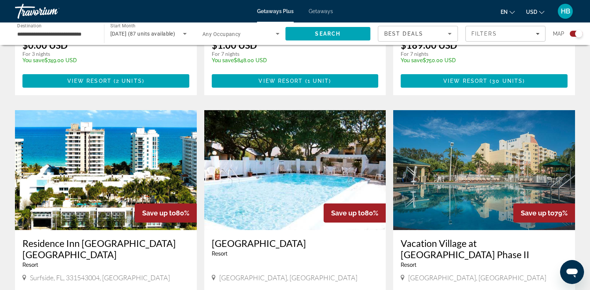
click at [495, 150] on img "Main content" at bounding box center [484, 170] width 182 height 120
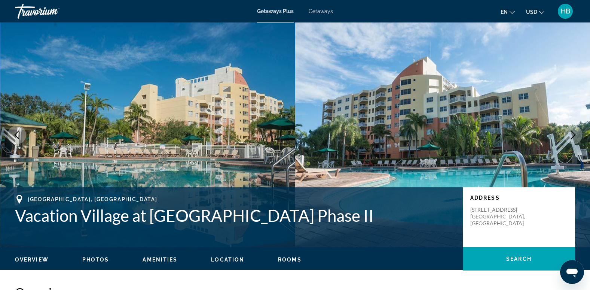
click at [570, 134] on icon "Next image" at bounding box center [573, 134] width 9 height 9
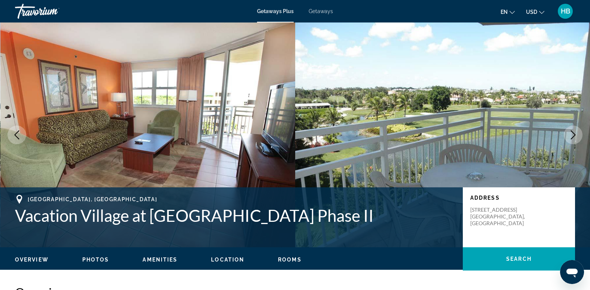
click at [570, 134] on icon "Next image" at bounding box center [573, 134] width 9 height 9
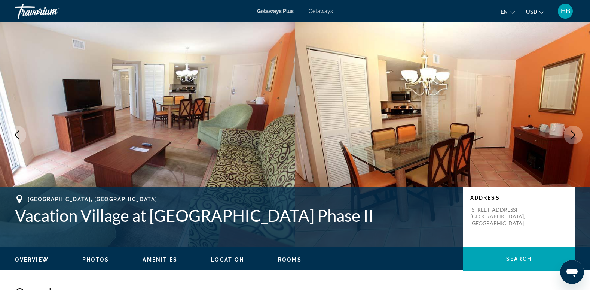
click at [573, 133] on icon "Next image" at bounding box center [573, 134] width 9 height 9
